Goal: Use online tool/utility: Utilize a website feature to perform a specific function

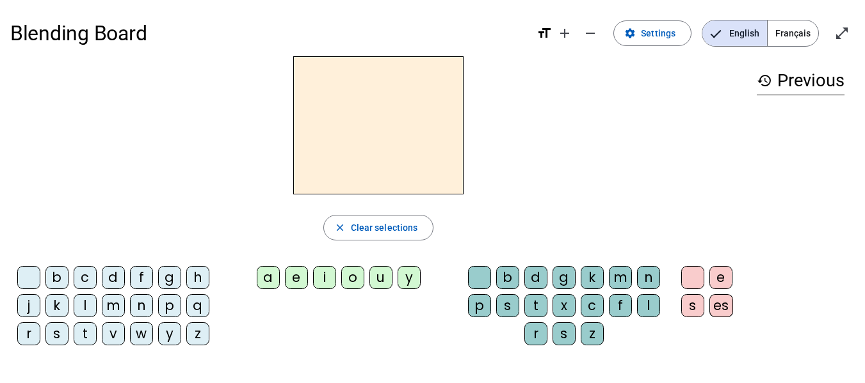
click at [143, 278] on div "f" at bounding box center [141, 277] width 23 height 23
click at [31, 334] on div "r" at bounding box center [28, 334] width 23 height 23
click at [139, 271] on div "f" at bounding box center [141, 277] width 23 height 23
drag, startPoint x: 794, startPoint y: 33, endPoint x: 762, endPoint y: 56, distance: 39.4
click at [794, 33] on span "Français" at bounding box center [792, 33] width 51 height 26
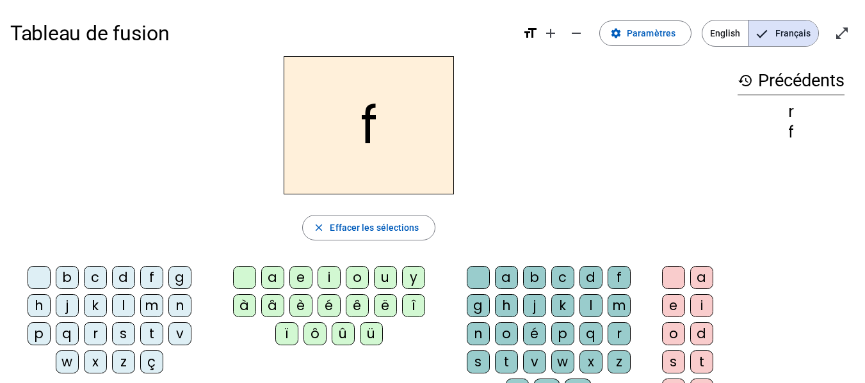
click at [92, 338] on div "r" at bounding box center [95, 334] width 23 height 23
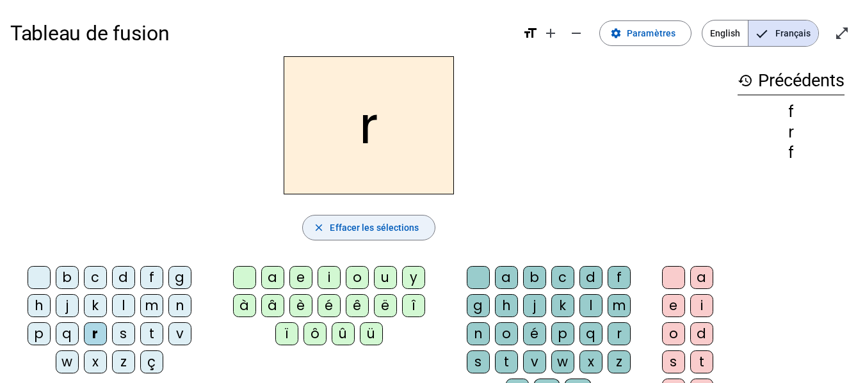
click at [333, 220] on span "Effacer les sélections" at bounding box center [374, 227] width 89 height 15
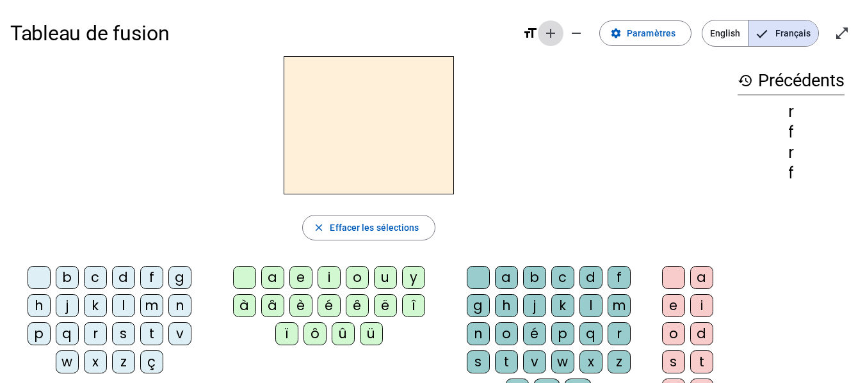
click at [557, 34] on mat-icon "add" at bounding box center [550, 33] width 15 height 15
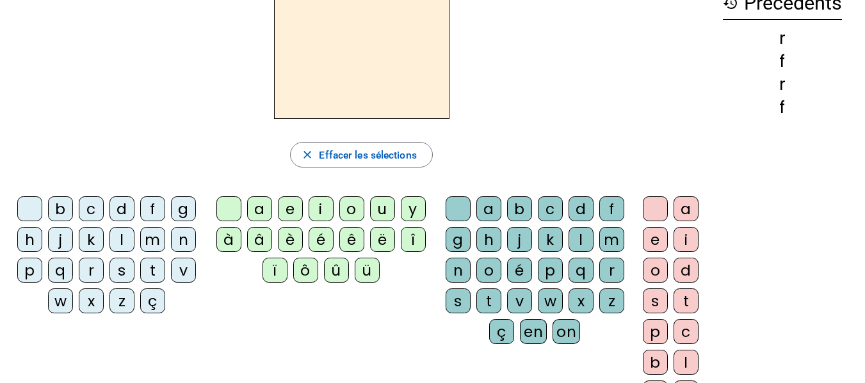
scroll to position [77, 0]
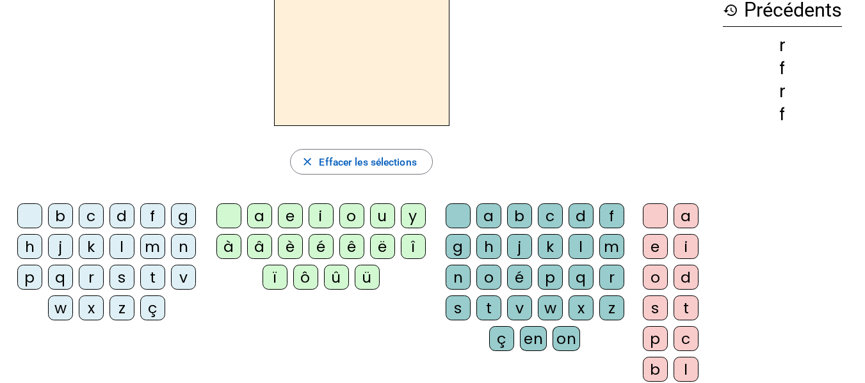
click at [165, 215] on div "f" at bounding box center [152, 215] width 25 height 25
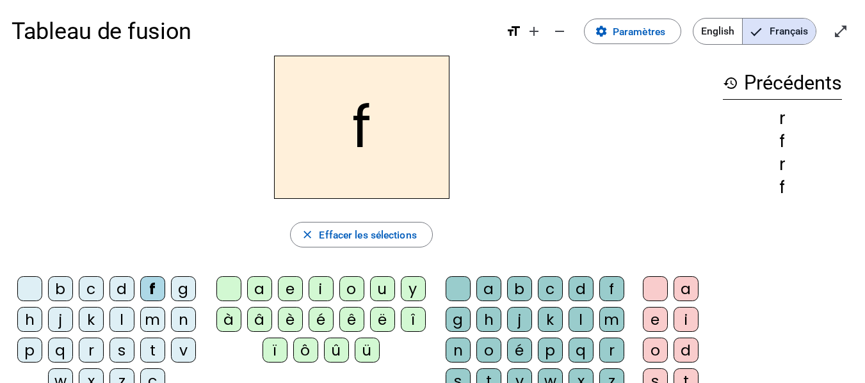
scroll to position [0, 0]
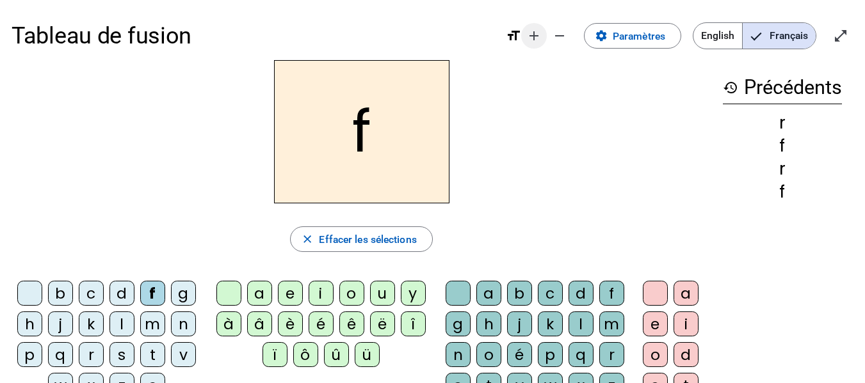
click at [534, 36] on mat-icon "add" at bounding box center [533, 35] width 15 height 15
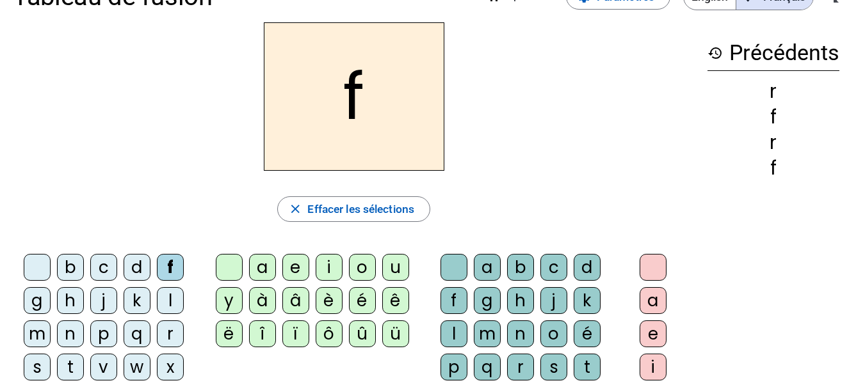
scroll to position [64, 0]
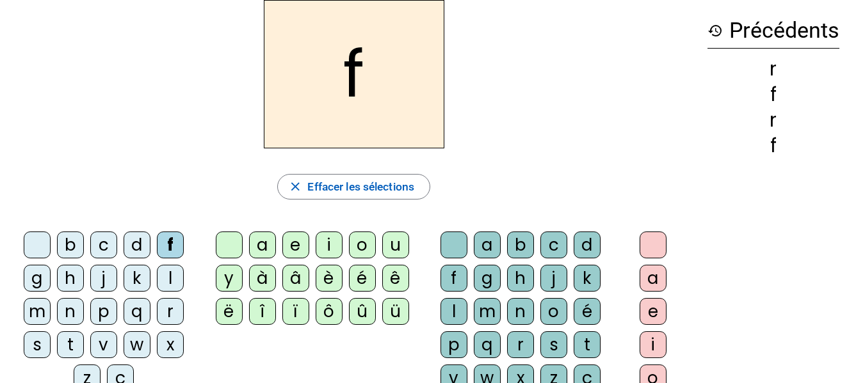
click at [174, 316] on div "r" at bounding box center [170, 311] width 27 height 27
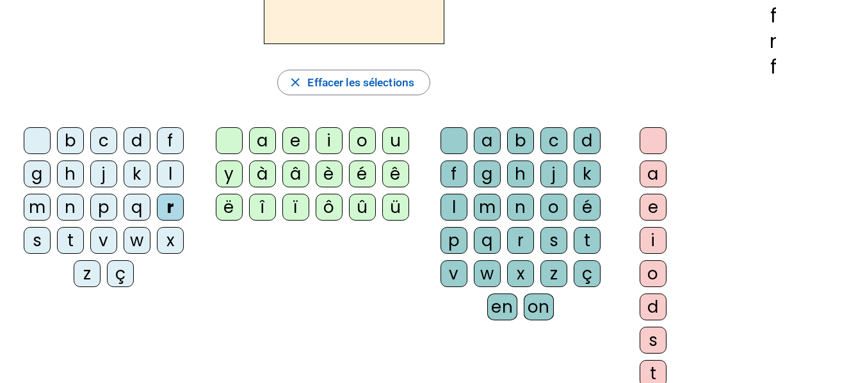
scroll to position [0, 0]
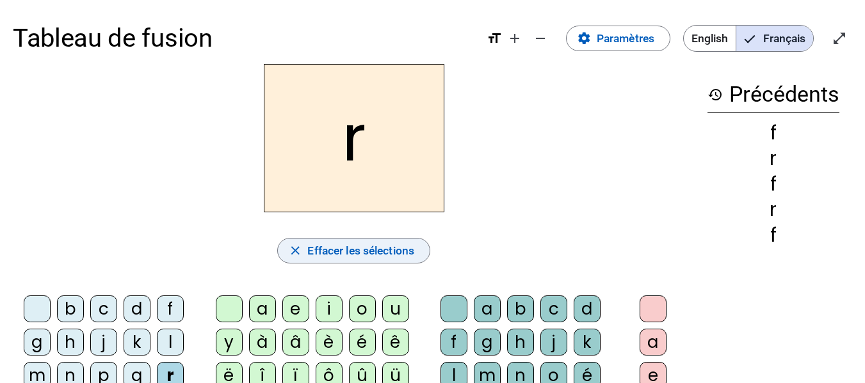
click at [413, 251] on span "Effacer les sélections" at bounding box center [360, 250] width 107 height 19
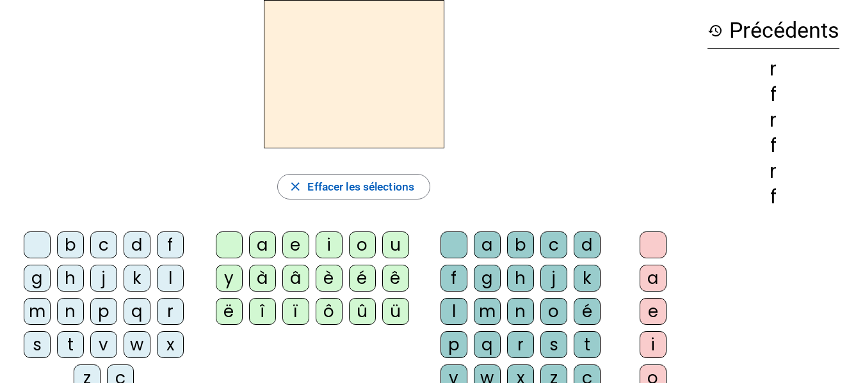
click at [104, 310] on div "p" at bounding box center [103, 311] width 27 height 27
click at [328, 277] on div "è" at bounding box center [328, 278] width 27 height 27
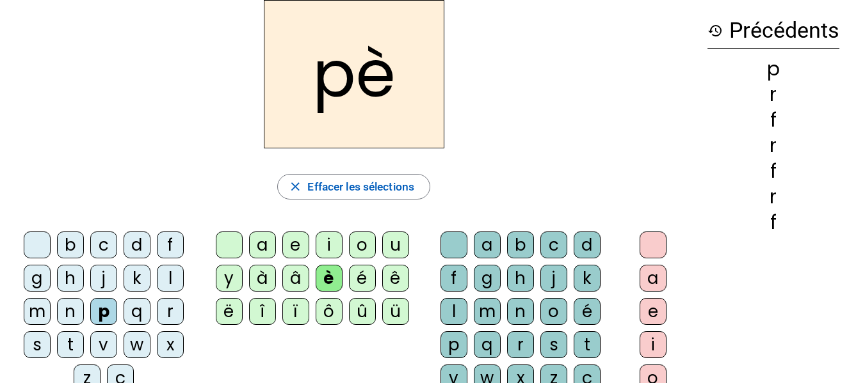
click at [522, 343] on div "r" at bounding box center [520, 344] width 27 height 27
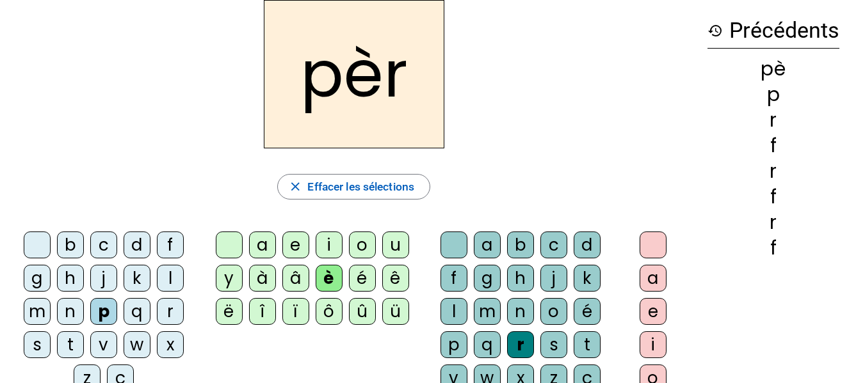
click at [660, 307] on div "e" at bounding box center [652, 311] width 27 height 27
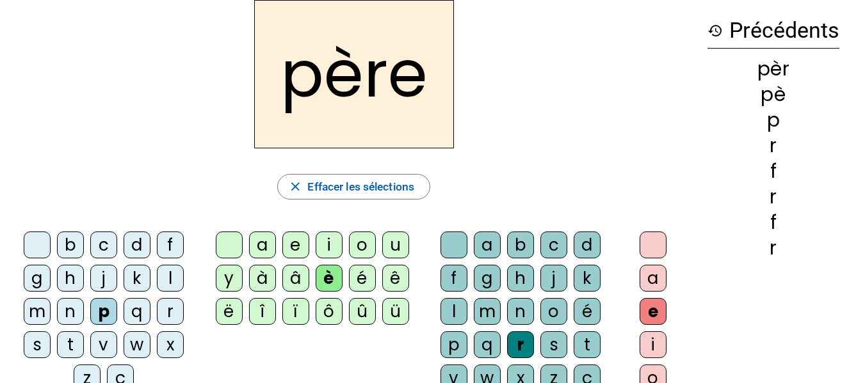
click at [44, 314] on div "m" at bounding box center [37, 311] width 27 height 27
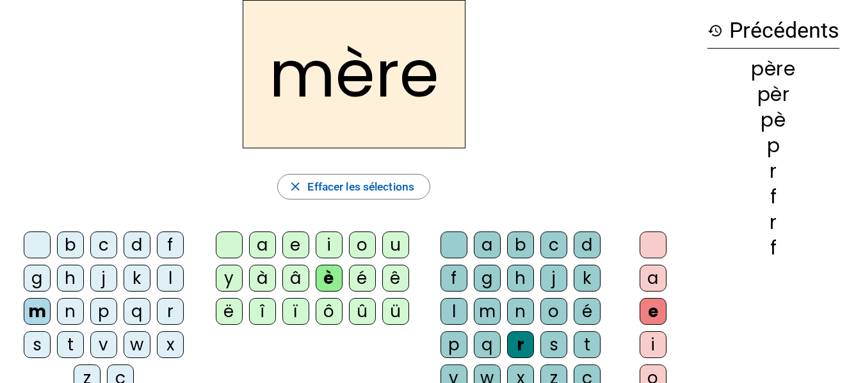
click at [32, 282] on div "g" at bounding box center [37, 278] width 27 height 27
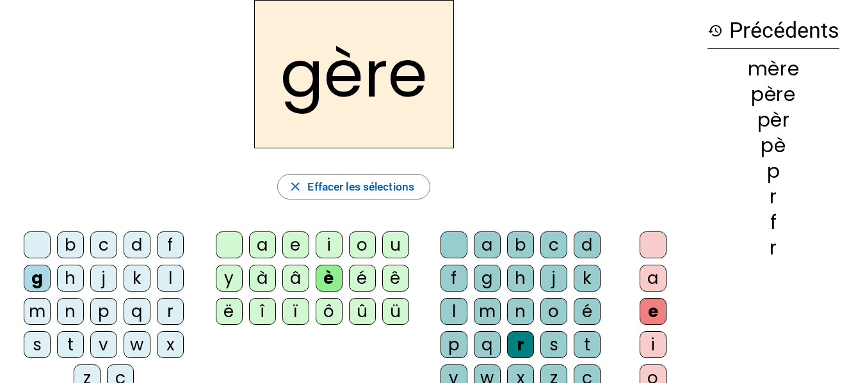
click at [262, 247] on div "a" at bounding box center [262, 245] width 27 height 27
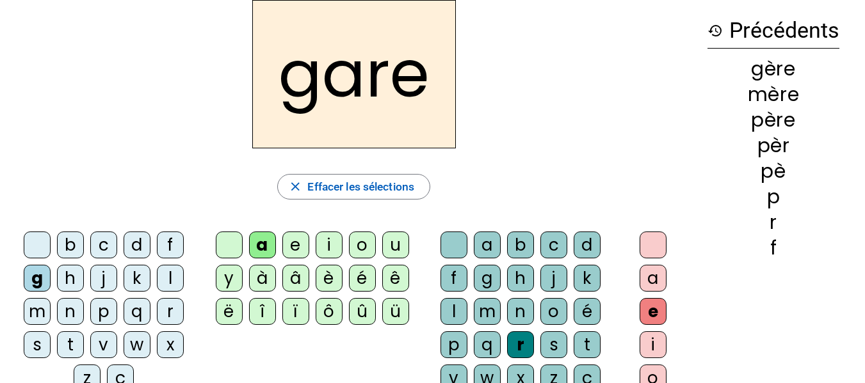
click at [486, 273] on div "g" at bounding box center [487, 278] width 27 height 27
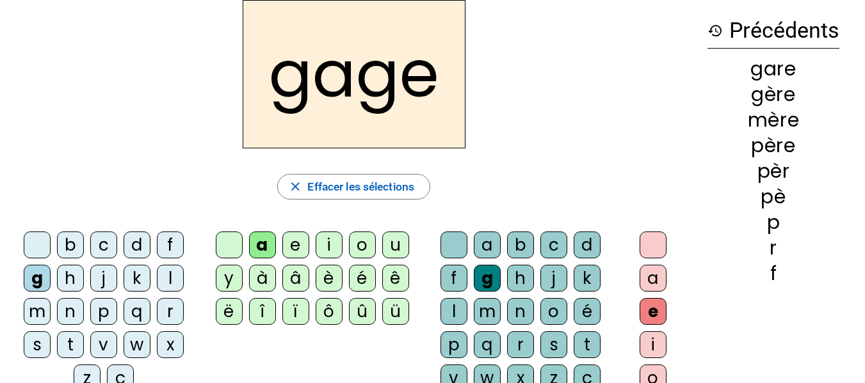
click at [35, 349] on div "s" at bounding box center [37, 344] width 27 height 27
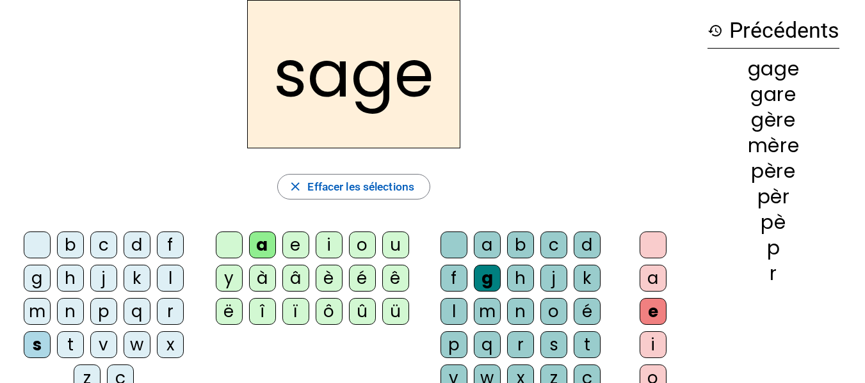
click at [100, 310] on div "p" at bounding box center [103, 311] width 27 height 27
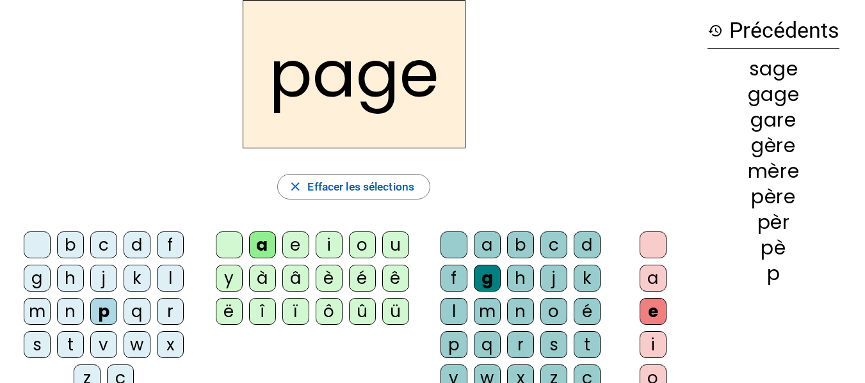
click at [331, 244] on div "i" at bounding box center [328, 245] width 27 height 27
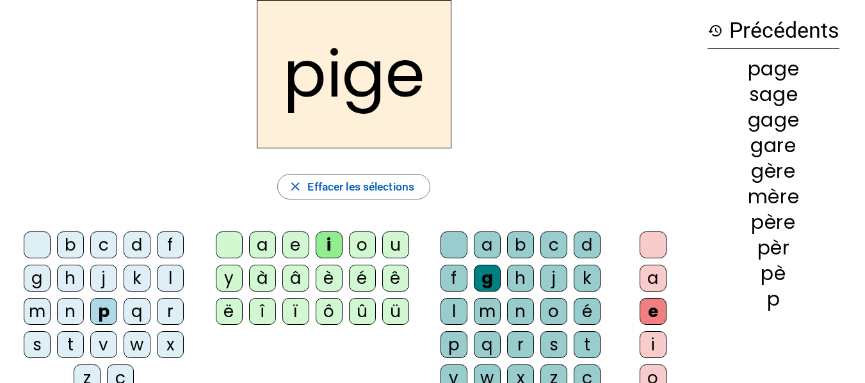
click at [165, 246] on div "f" at bounding box center [170, 245] width 27 height 27
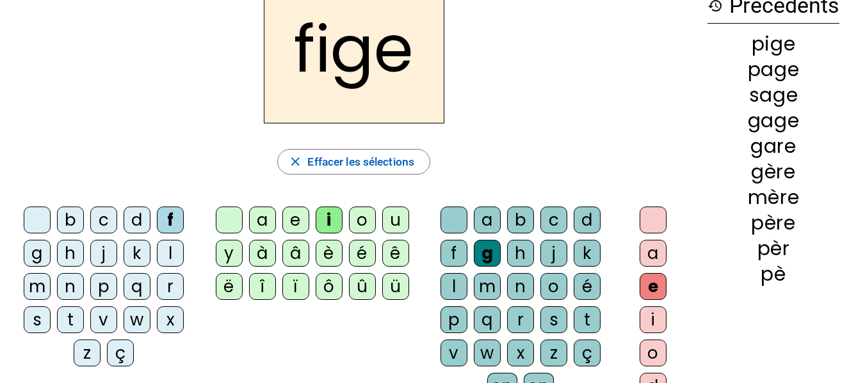
scroll to position [128, 0]
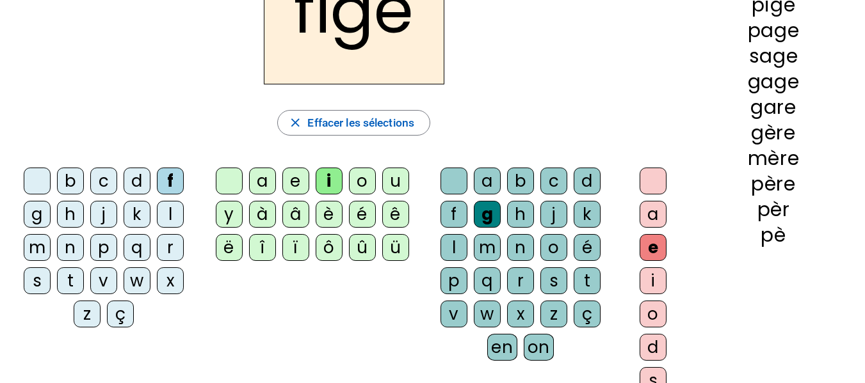
click at [524, 315] on div "x" at bounding box center [520, 314] width 27 height 27
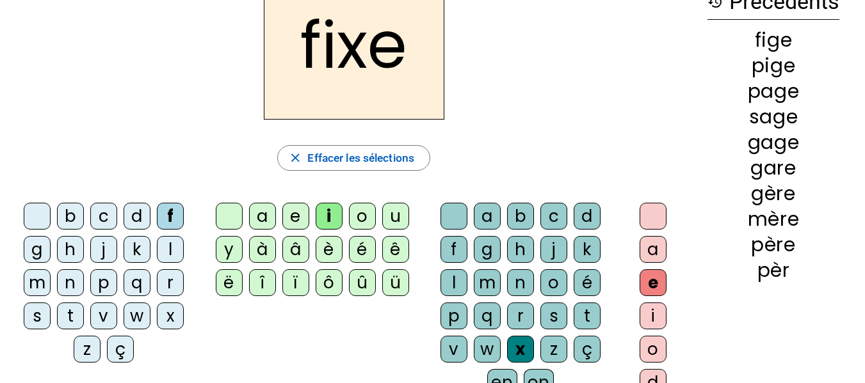
scroll to position [0, 0]
